Goal: Transaction & Acquisition: Purchase product/service

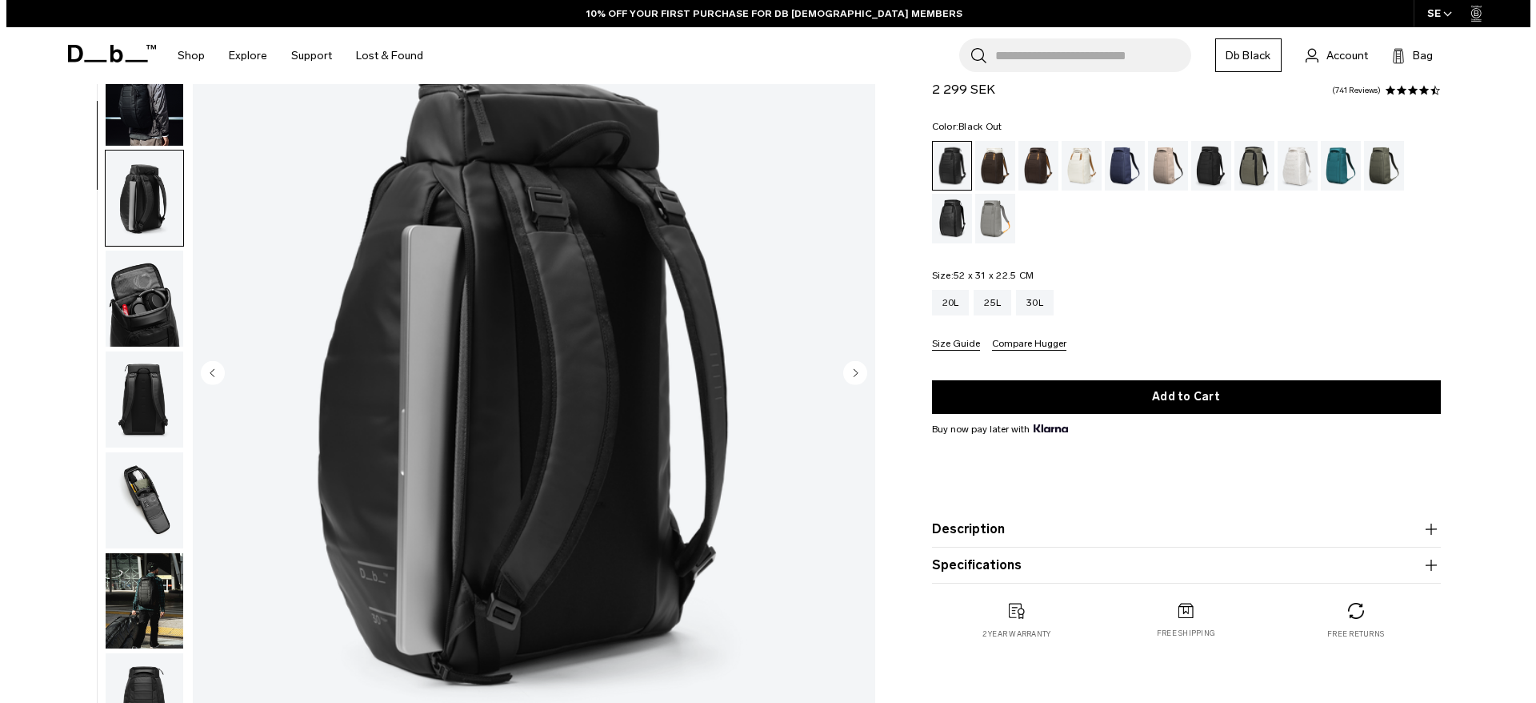
scroll to position [160, 0]
click at [142, 282] on img "button" at bounding box center [144, 298] width 78 height 96
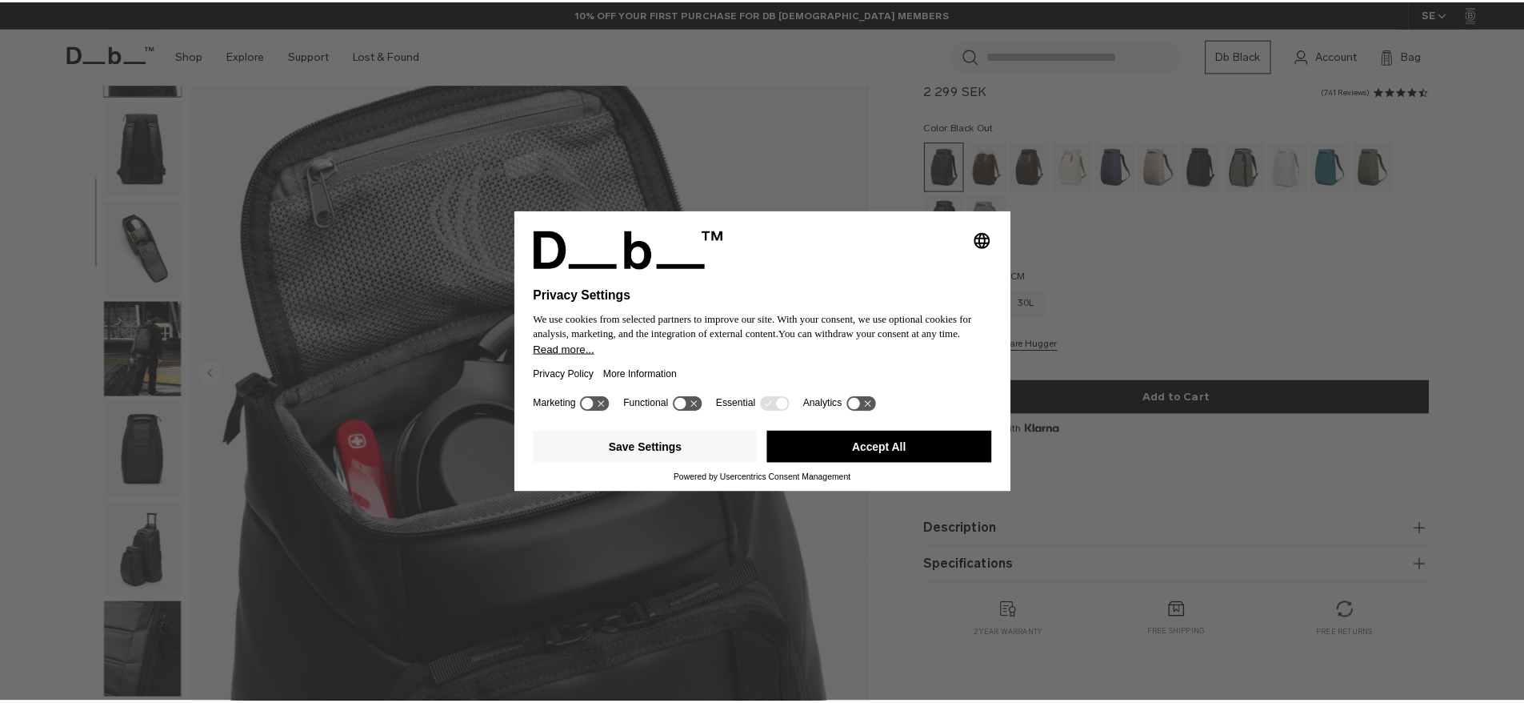
scroll to position [0, 0]
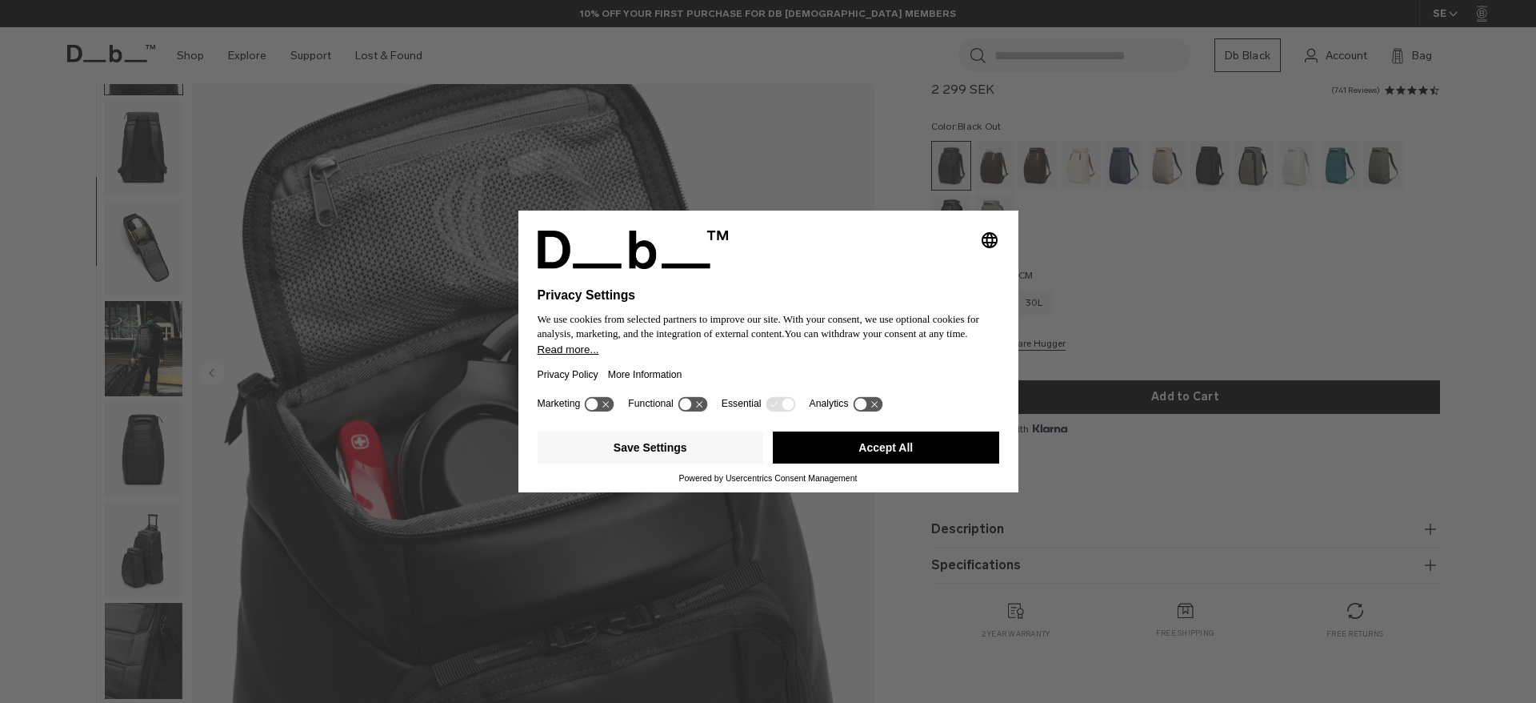
click at [919, 446] on button "Accept All" at bounding box center [886, 447] width 226 height 32
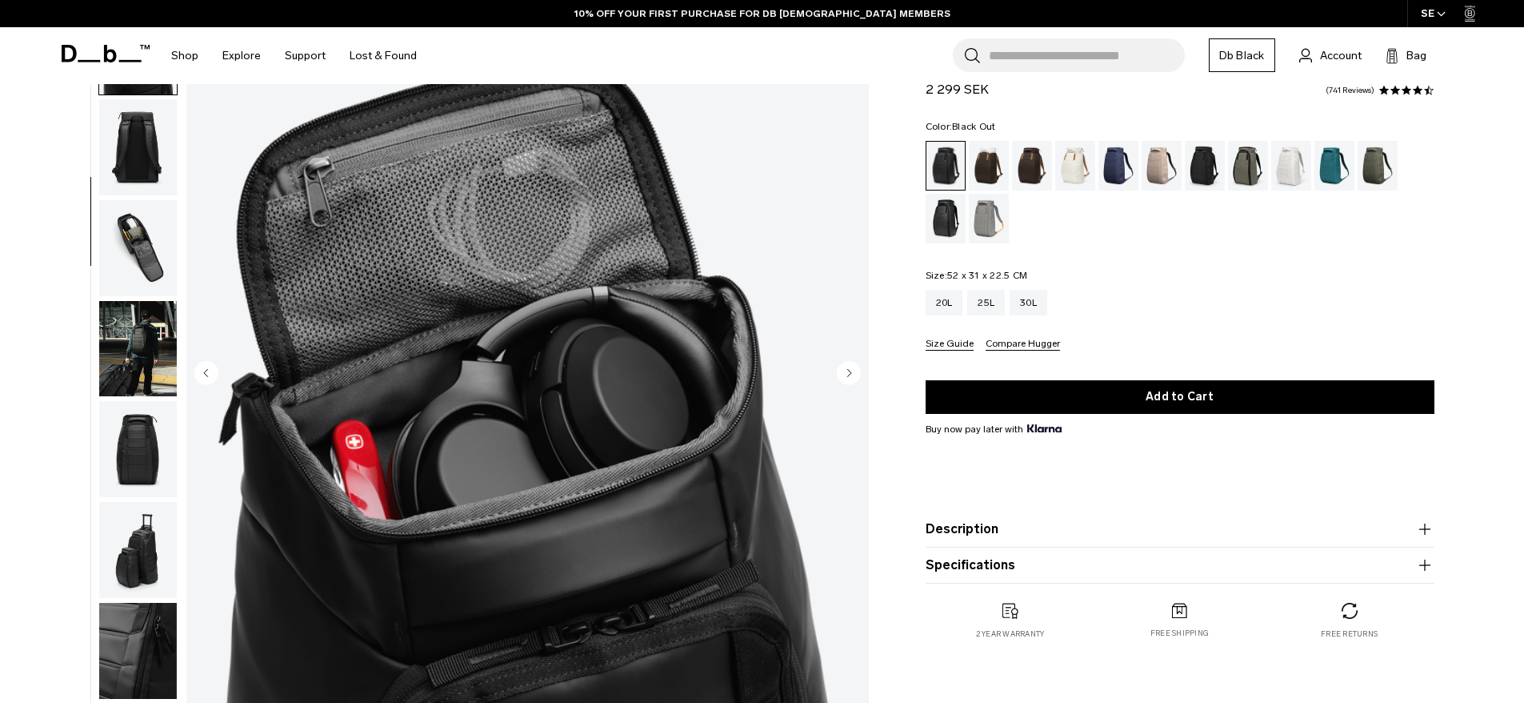
click at [110, 433] on img "button" at bounding box center [138, 449] width 78 height 96
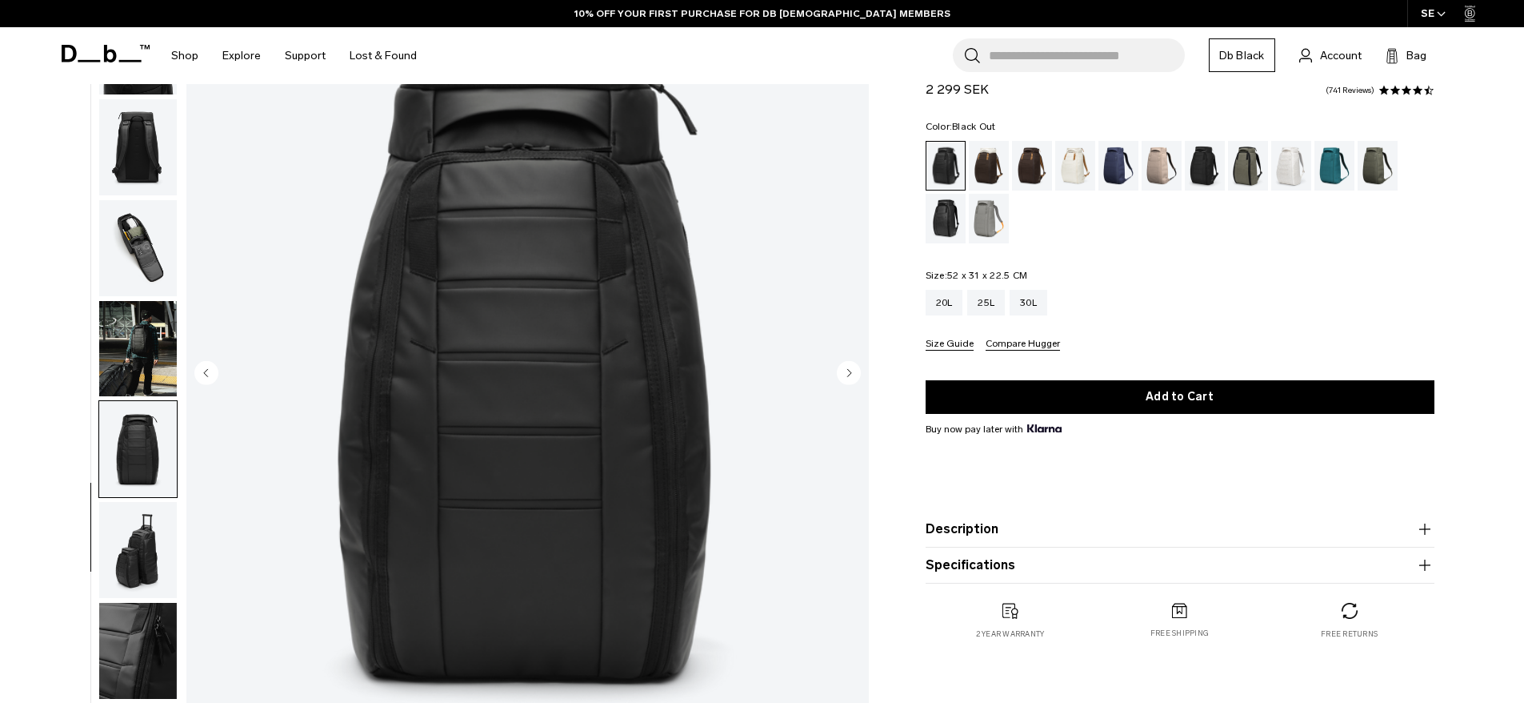
click at [125, 548] on img "button" at bounding box center [138, 550] width 78 height 96
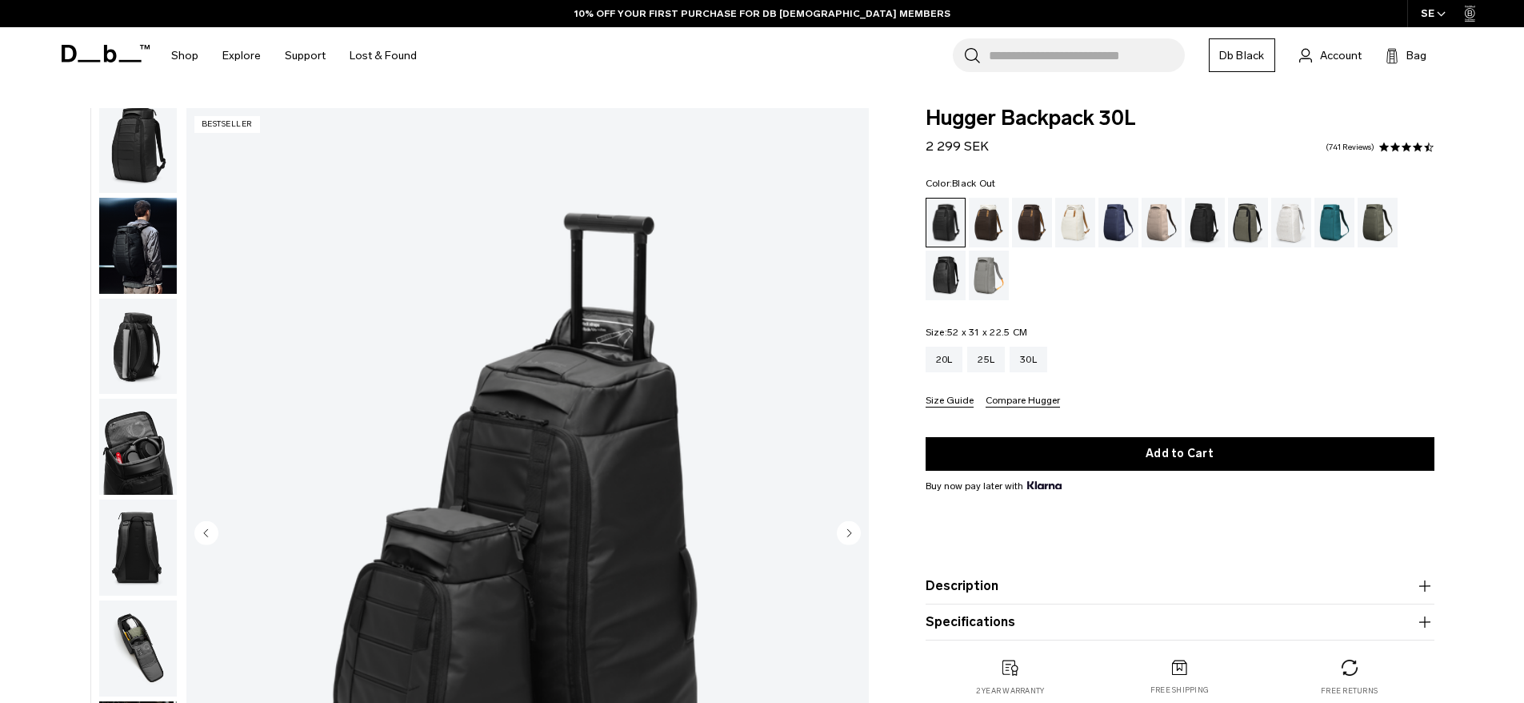
click at [247, 400] on img "9 / 11" at bounding box center [527, 534] width 683 height 852
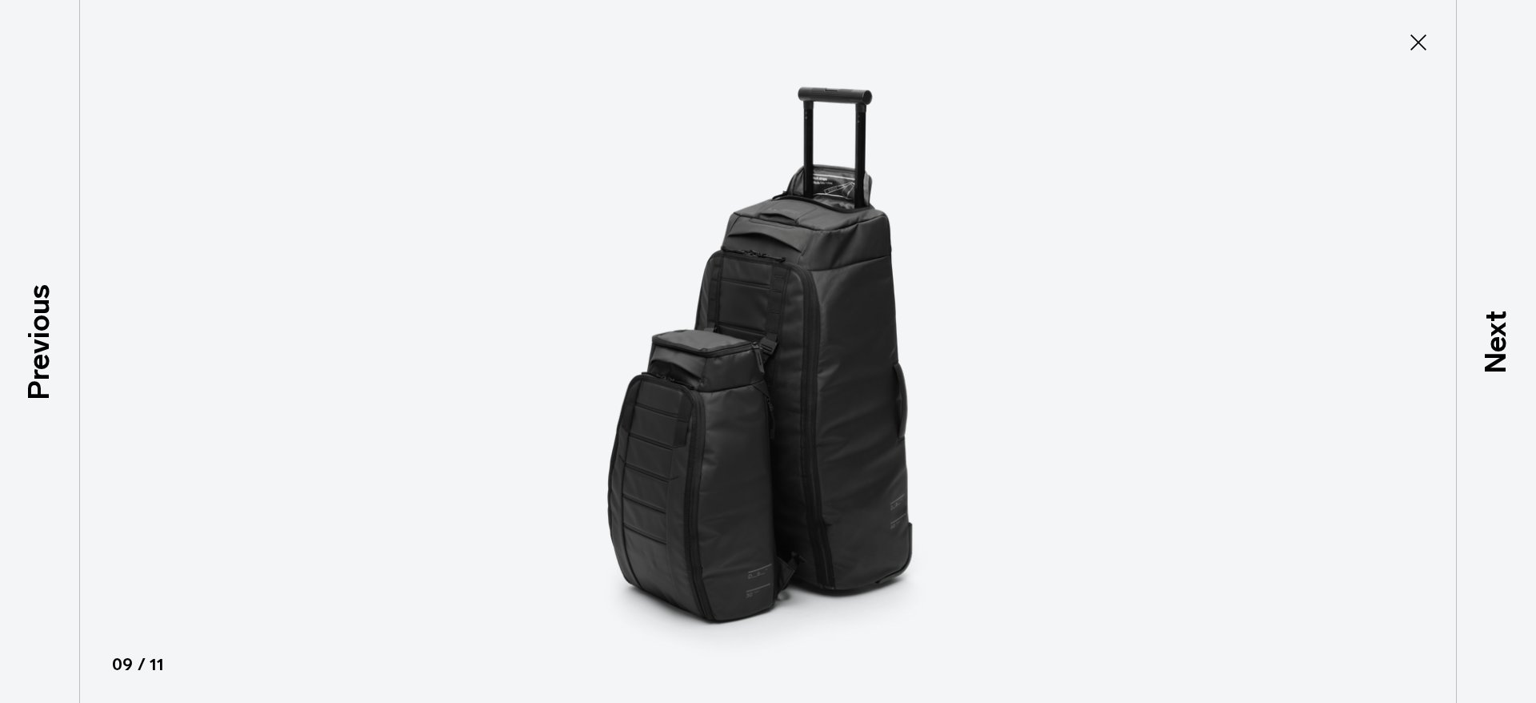
click at [991, 313] on img at bounding box center [768, 351] width 720 height 703
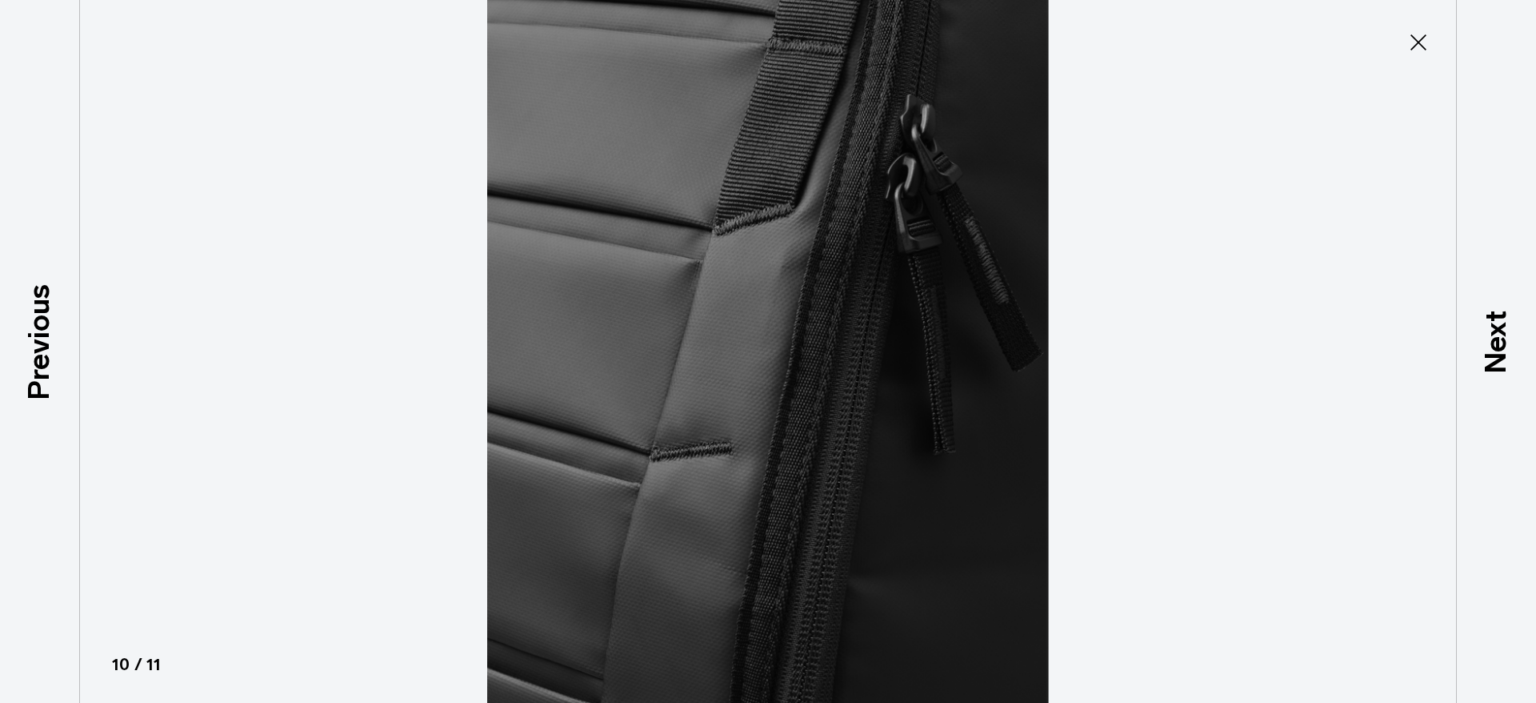
click at [1426, 39] on icon at bounding box center [1419, 43] width 26 height 26
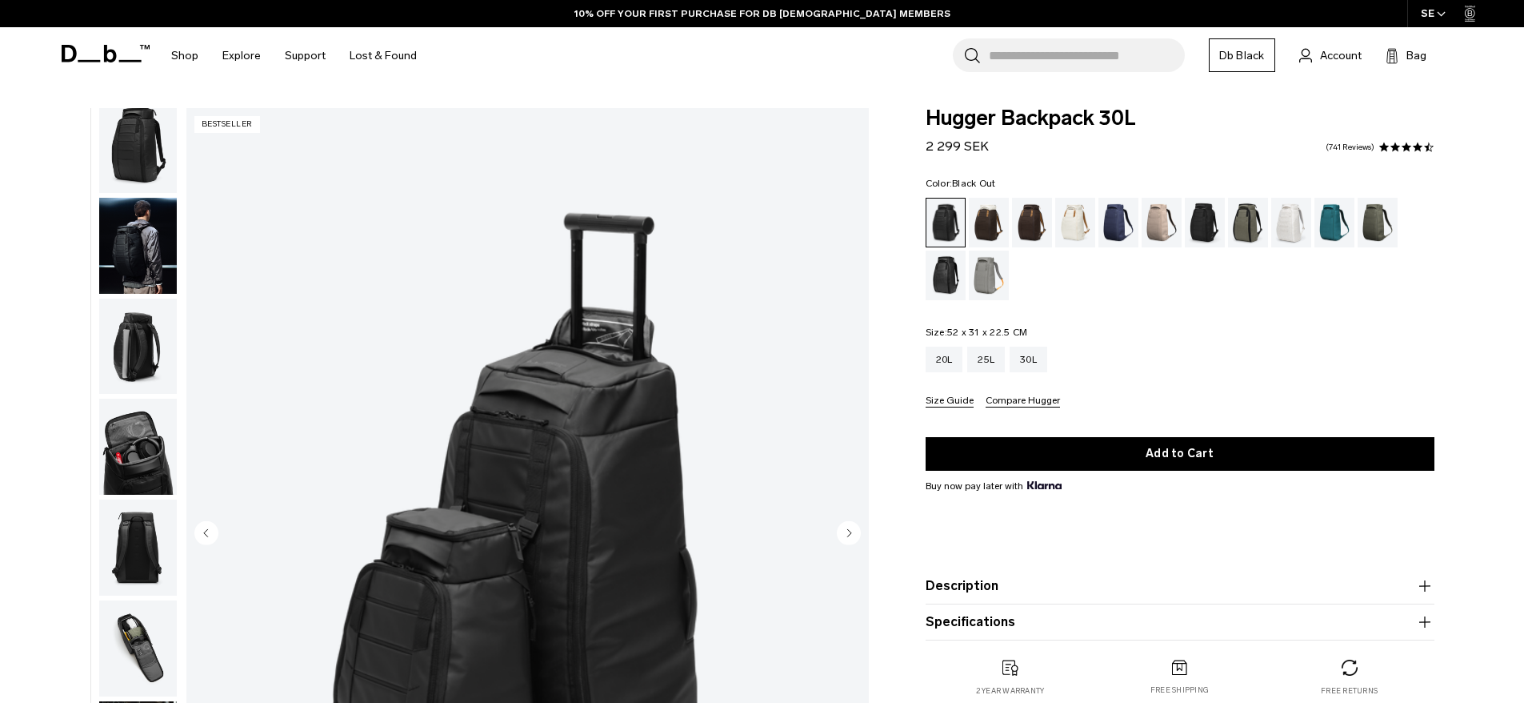
click at [220, 127] on p "Bestseller" at bounding box center [227, 124] width 66 height 17
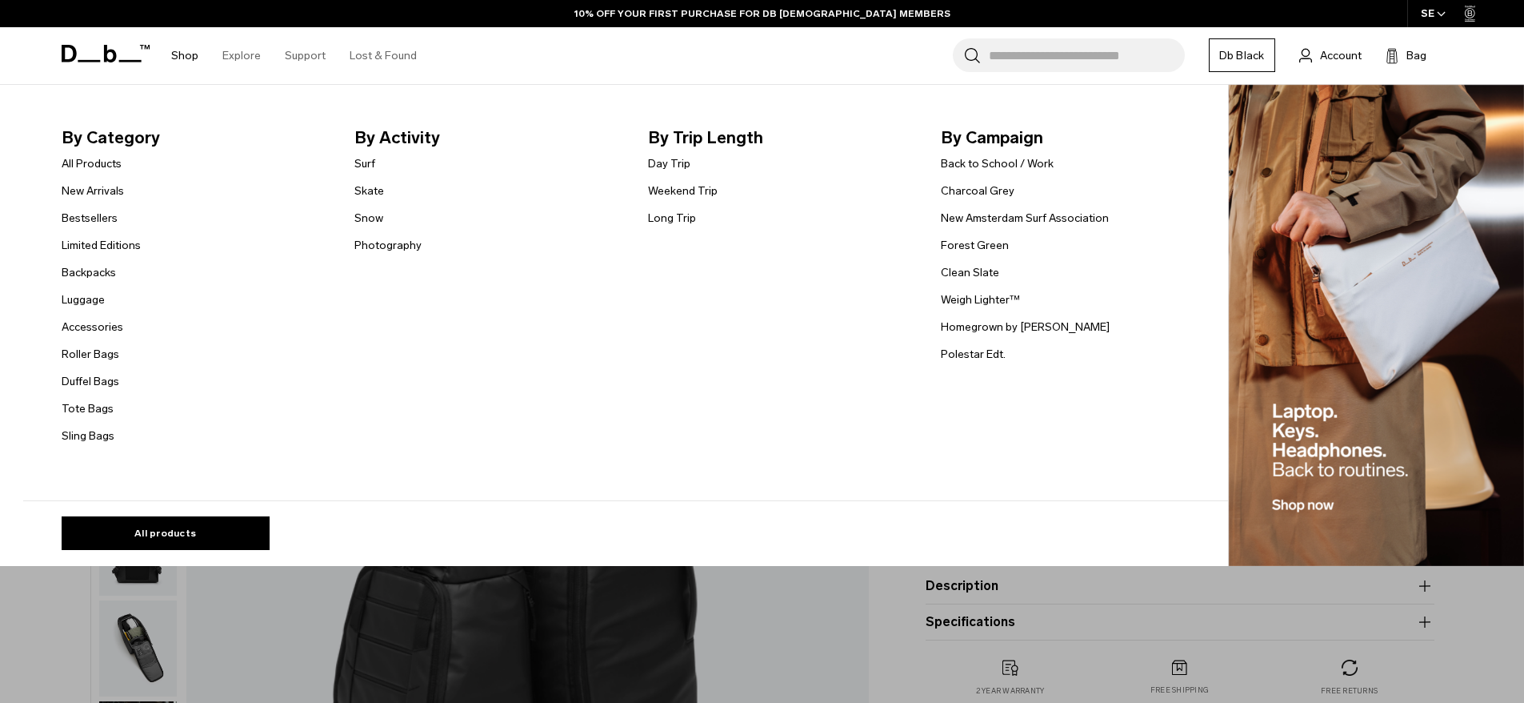
click at [189, 58] on link "Shop" at bounding box center [184, 55] width 27 height 57
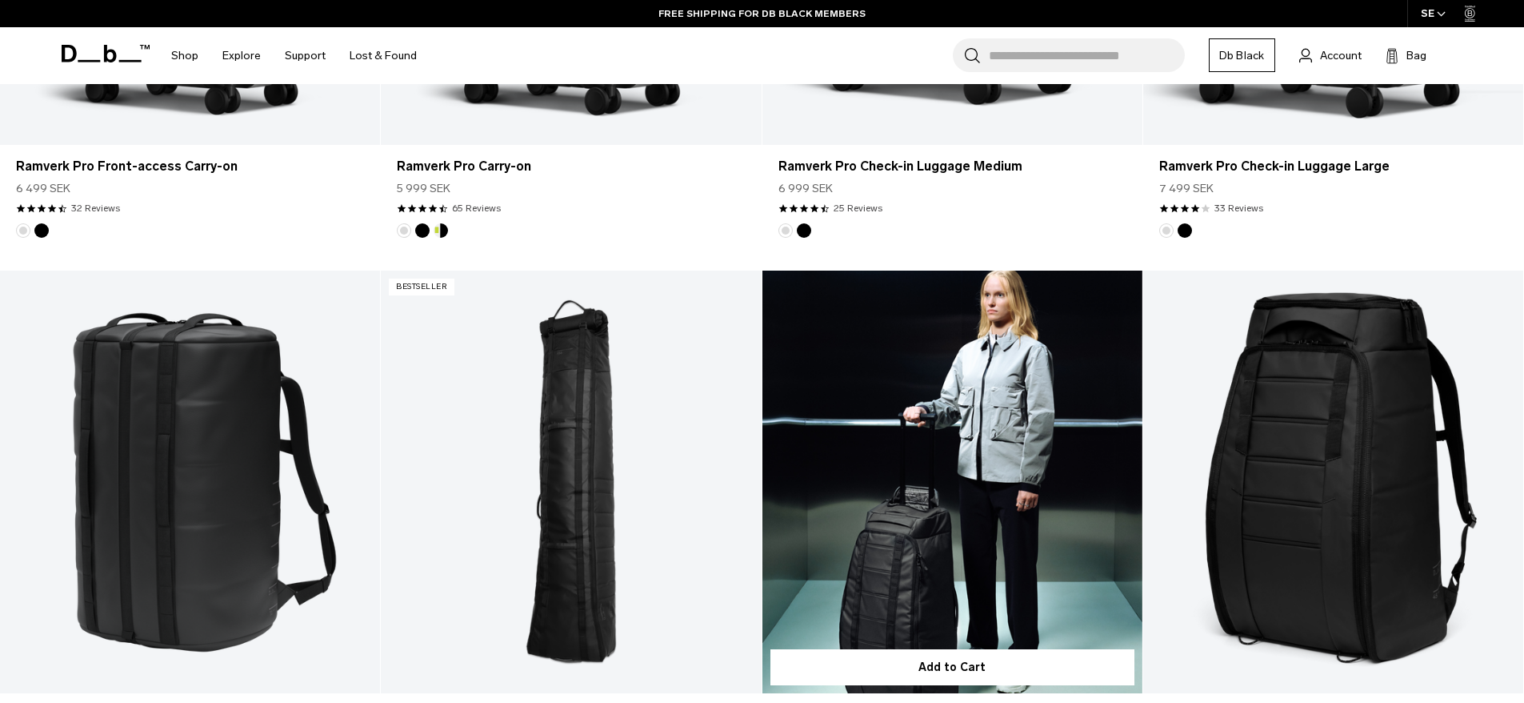
scroll to position [1280, 0]
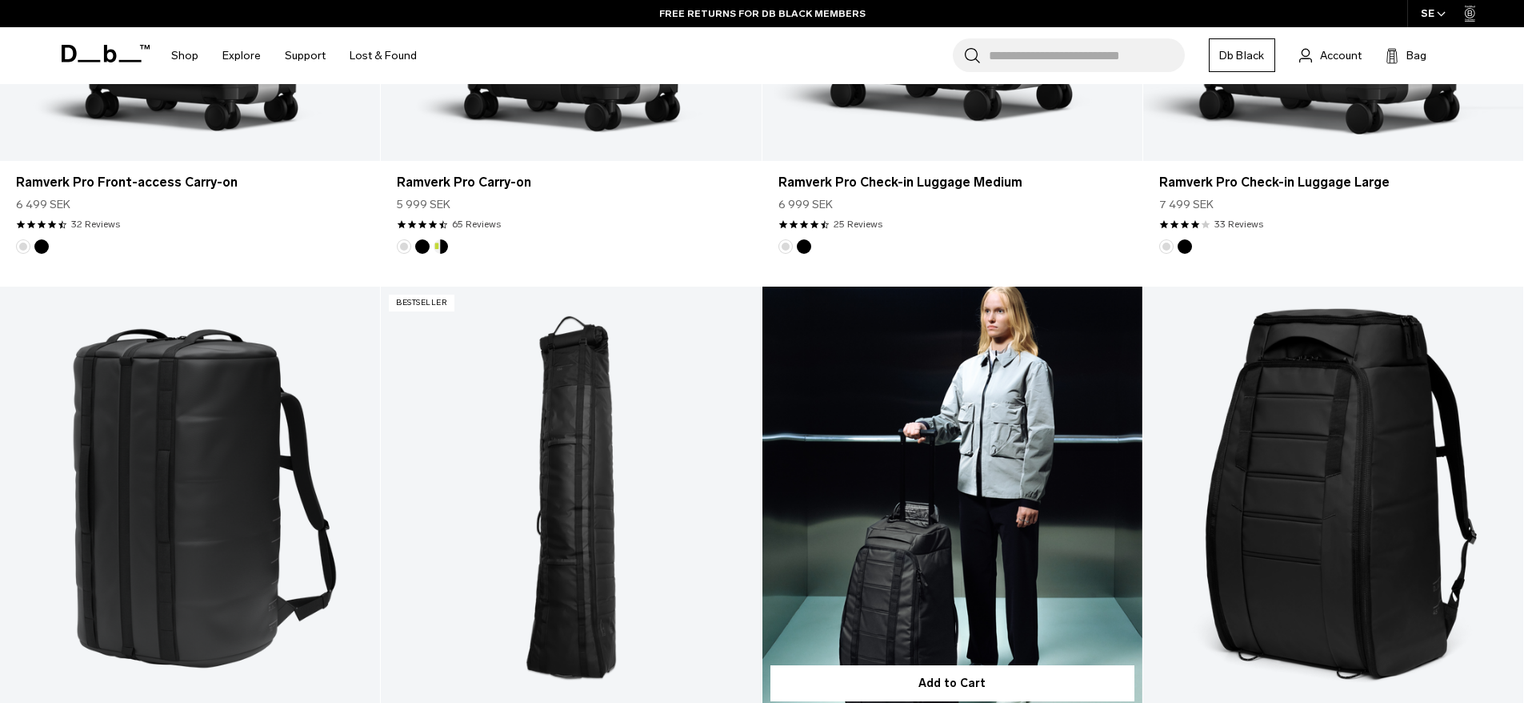
click at [967, 493] on link "Hugger Roller Bag Check-in 60L" at bounding box center [953, 497] width 380 height 423
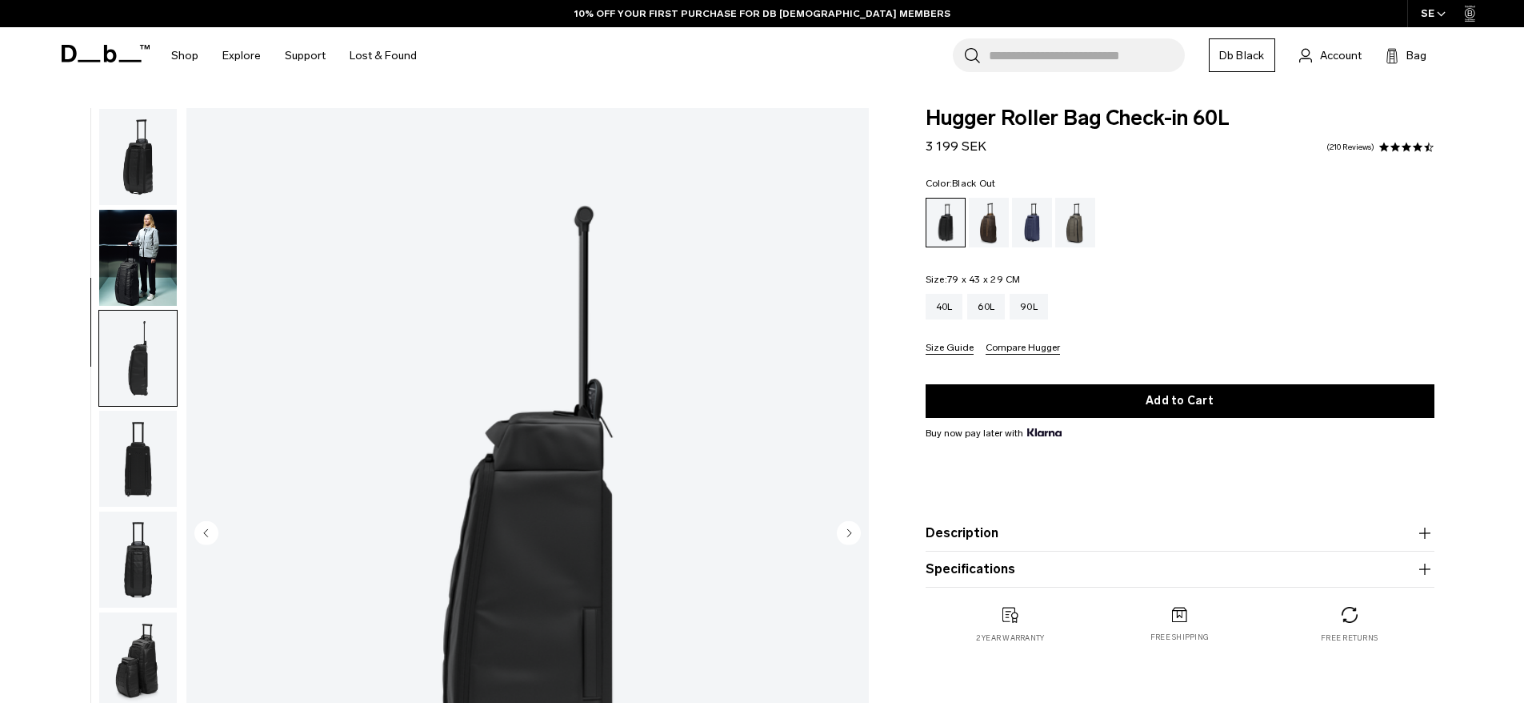
click at [151, 511] on img "button" at bounding box center [138, 559] width 78 height 96
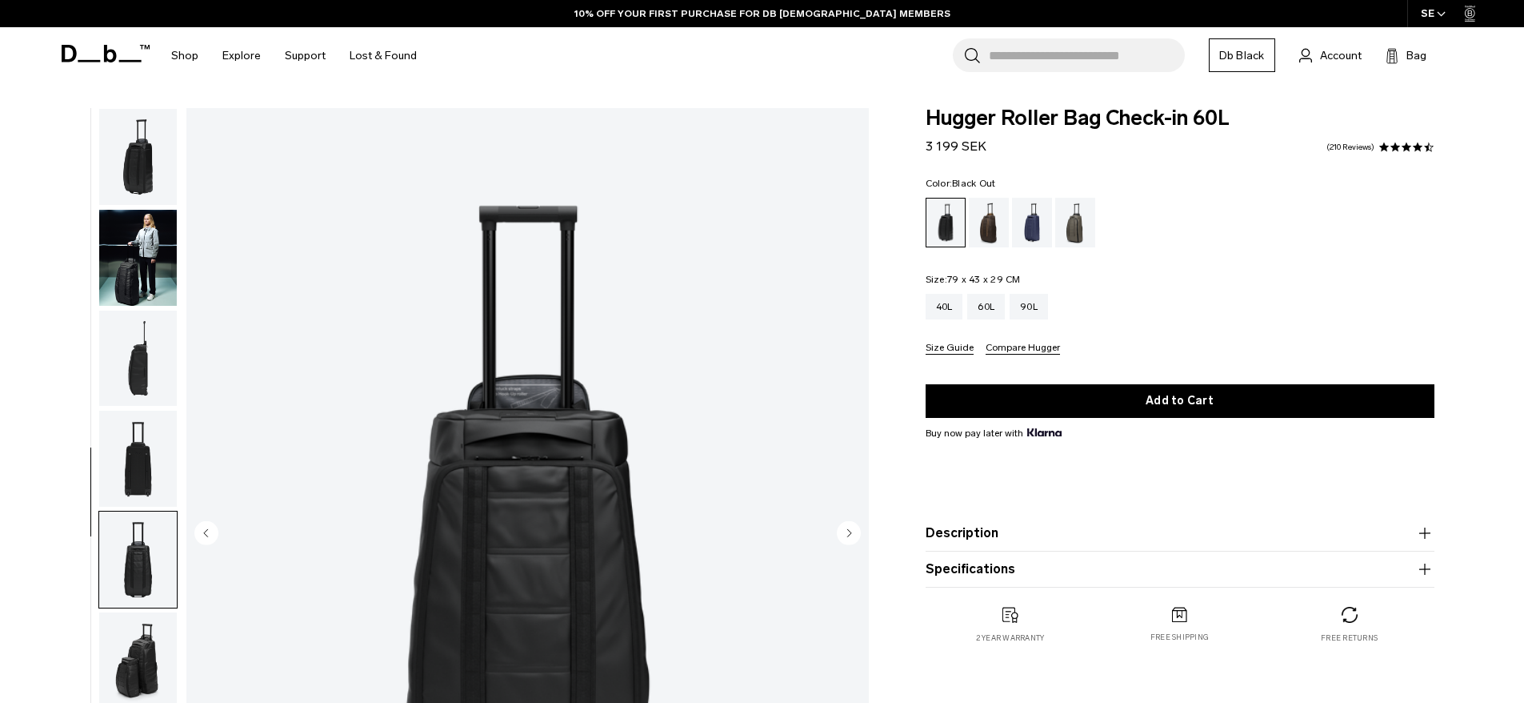
scroll to position [151, 0]
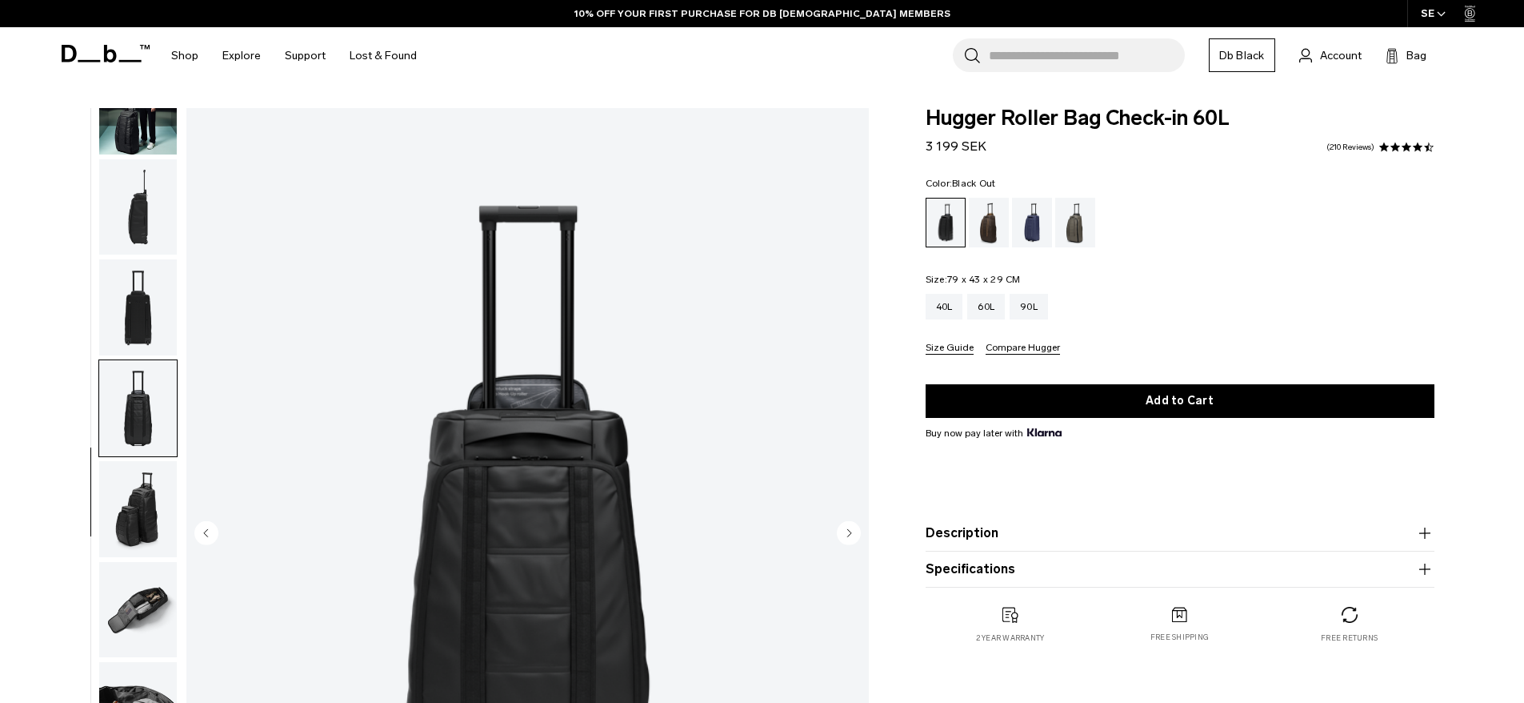
click at [137, 507] on img "button" at bounding box center [138, 509] width 78 height 96
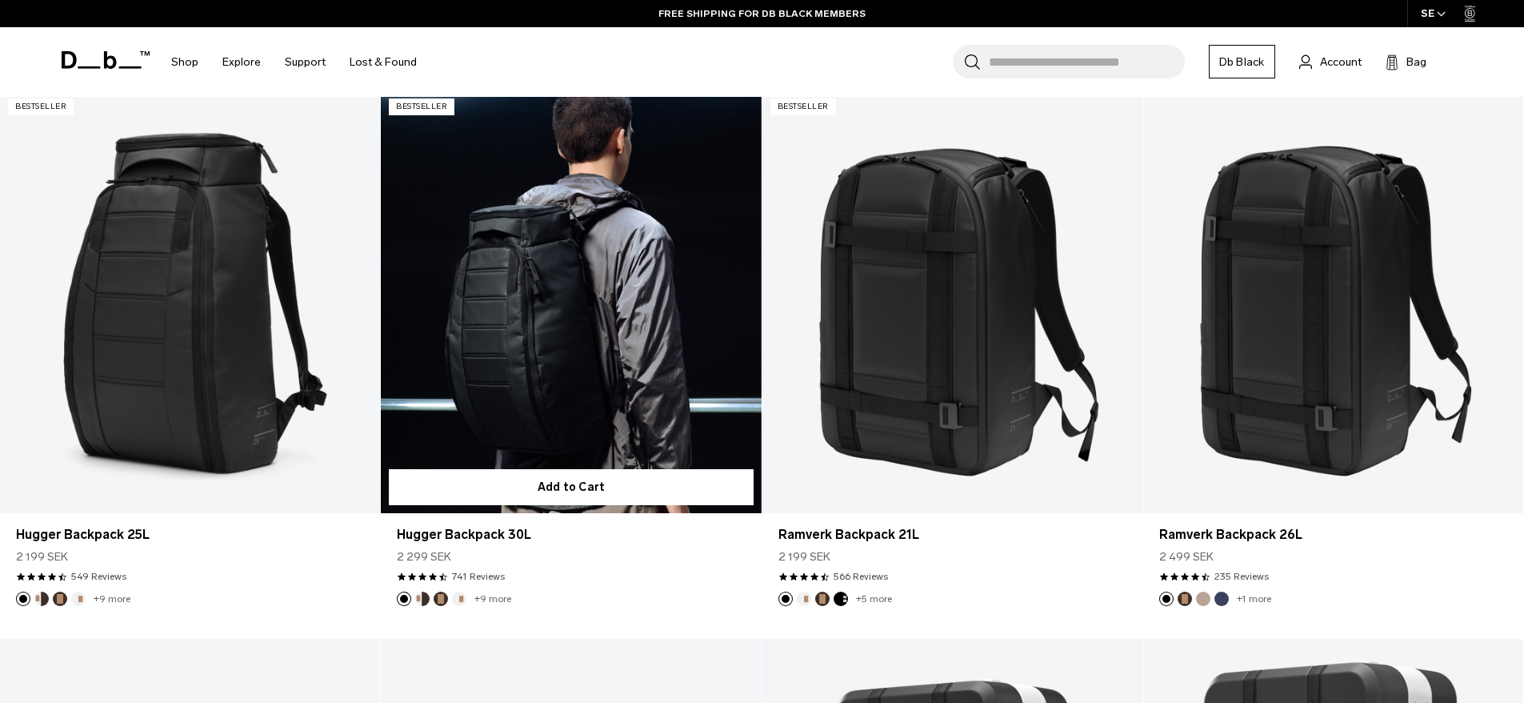
scroll to position [320, 0]
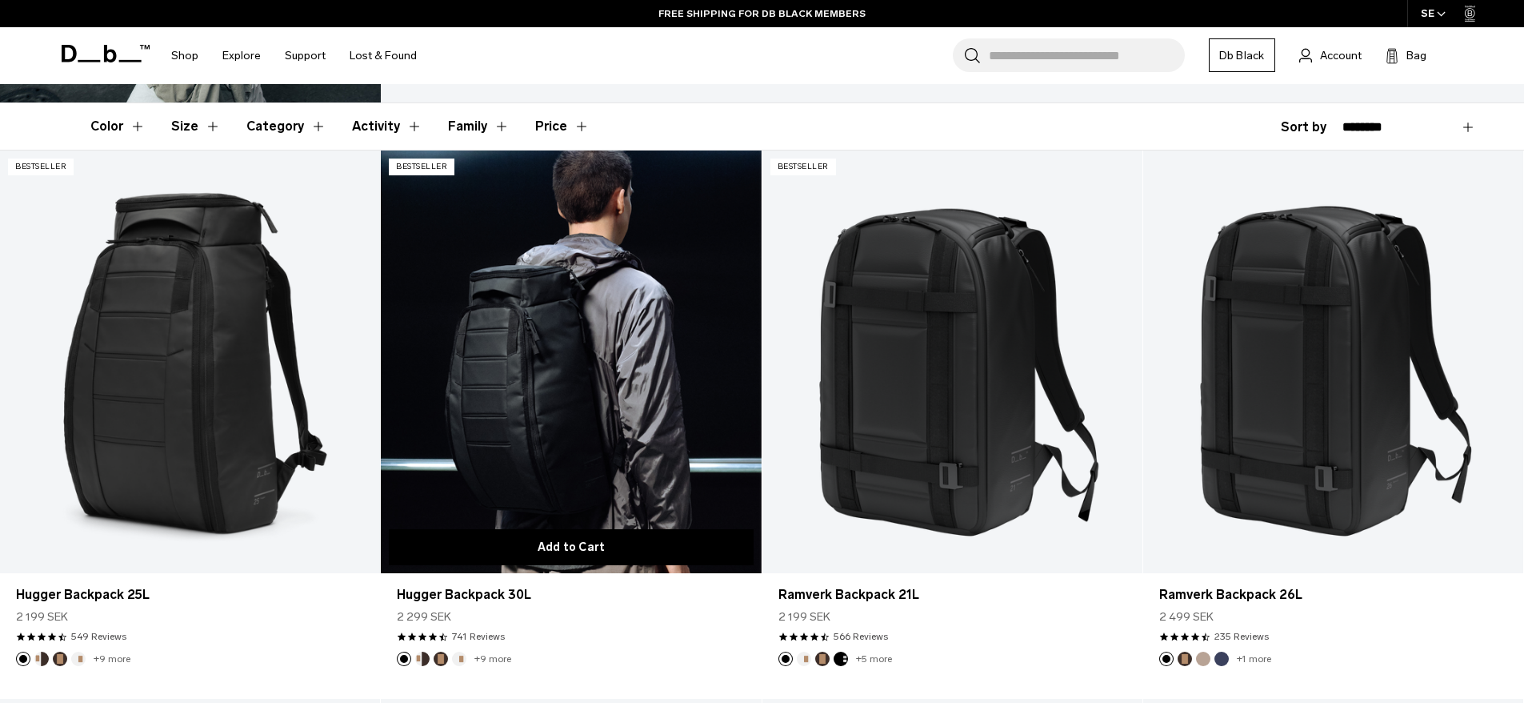
click at [605, 539] on button "Add to Cart" at bounding box center [571, 547] width 364 height 36
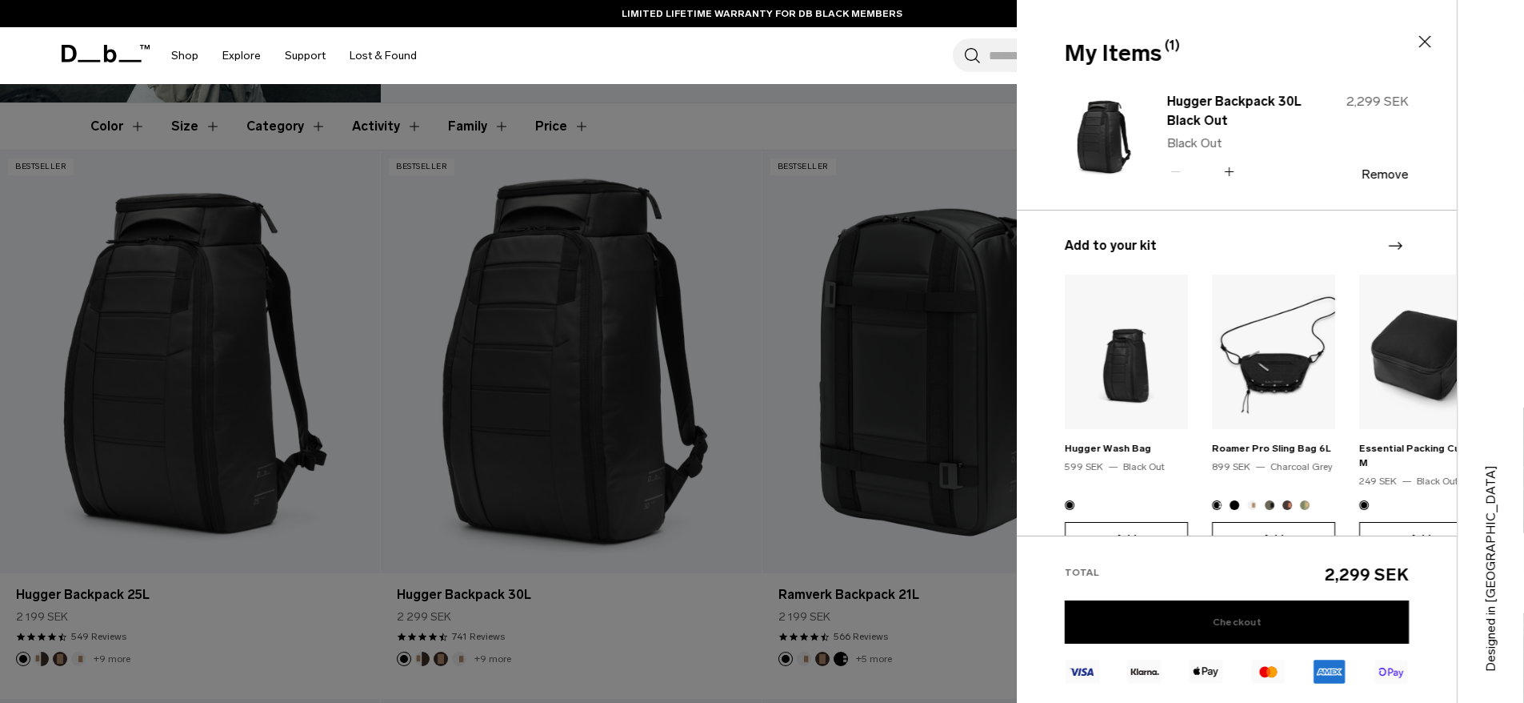
click at [1241, 617] on link "Checkout" at bounding box center [1237, 621] width 344 height 43
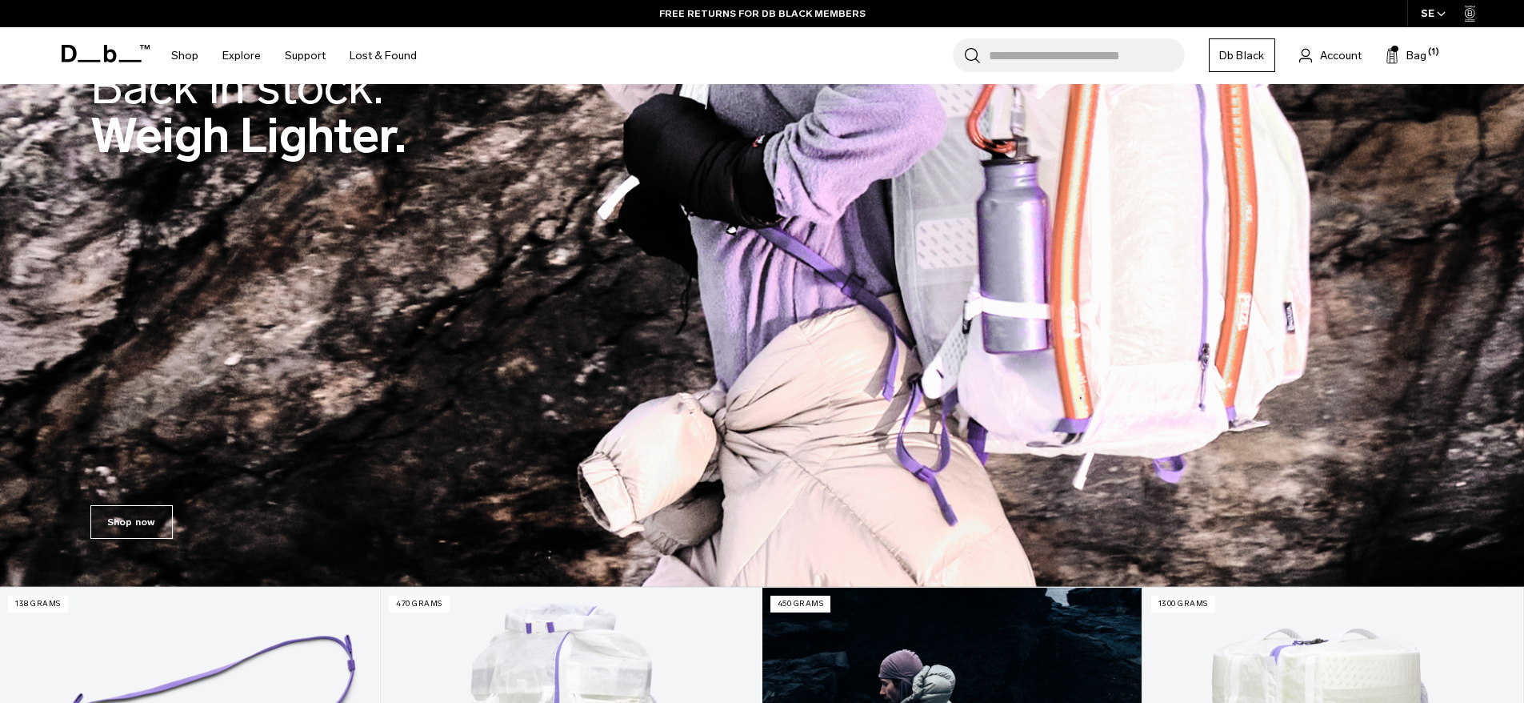
scroll to position [80, 0]
